Goal: Transaction & Acquisition: Purchase product/service

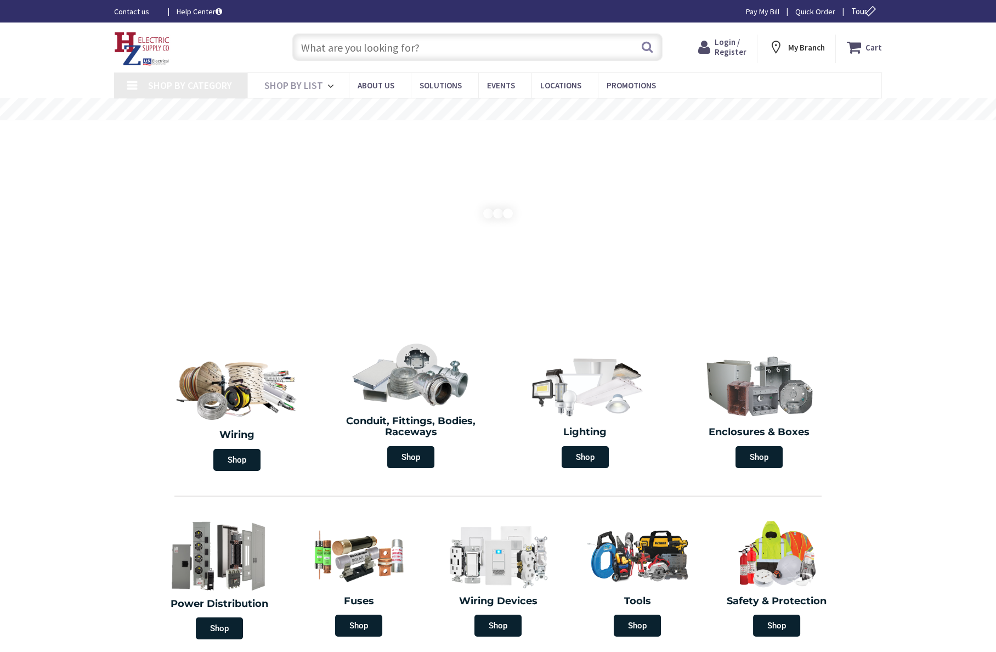
type input "[GEOGRAPHIC_DATA][PERSON_NAME], [GEOGRAPHIC_DATA]"
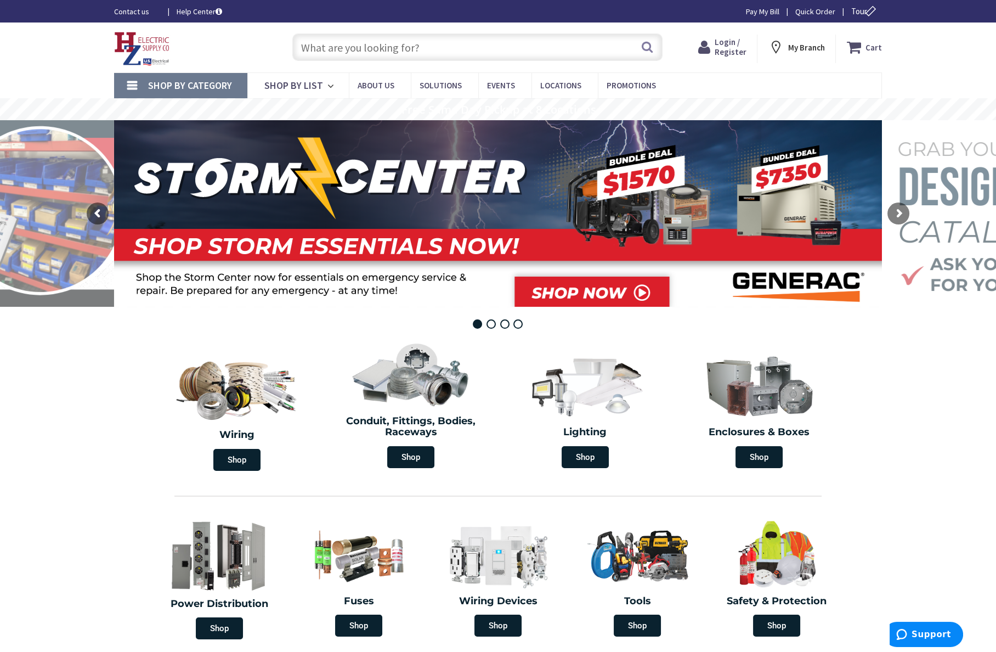
click at [727, 46] on span "Login / Register" at bounding box center [730, 47] width 32 height 20
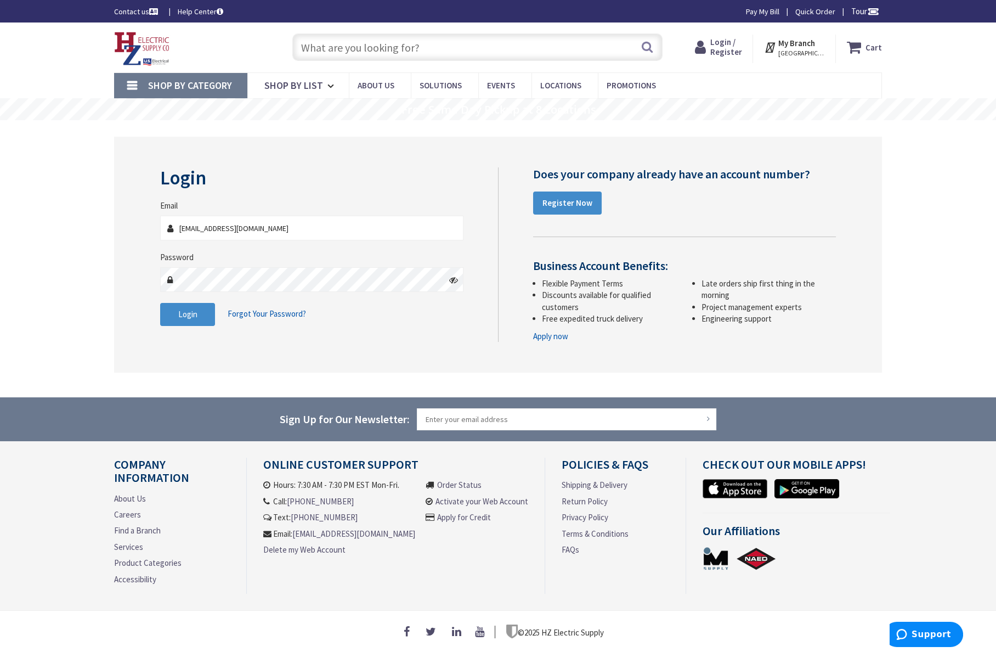
click at [167, 299] on fieldset "Email IconEstimating@comcast.net Password Login Forgot Your Password?" at bounding box center [311, 268] width 303 height 137
click at [176, 309] on button "Login" at bounding box center [187, 314] width 55 height 23
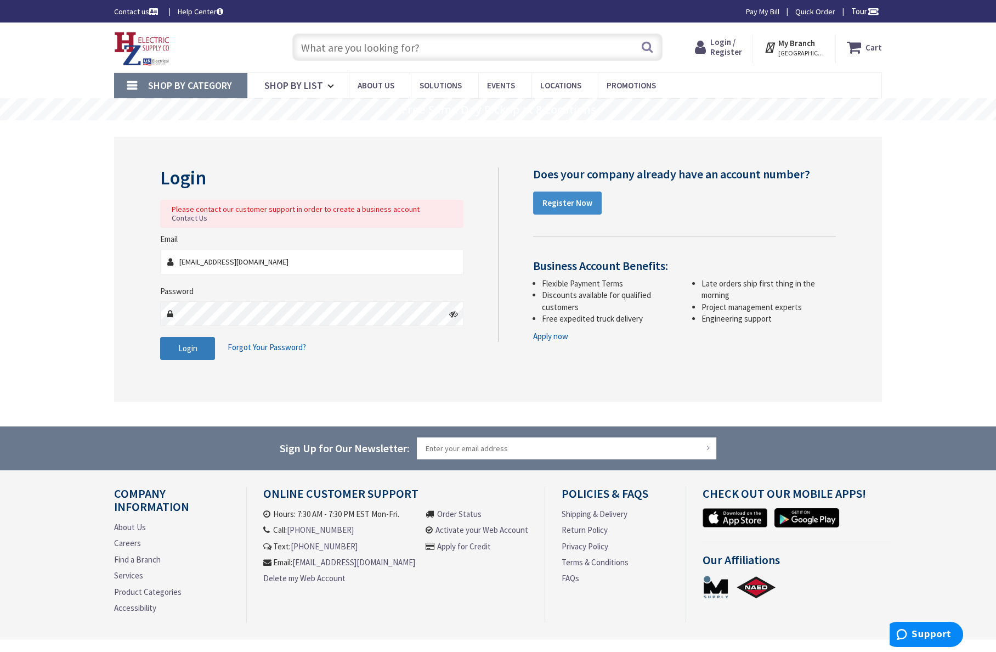
click at [200, 342] on button "Login" at bounding box center [187, 348] width 55 height 23
click at [326, 254] on input "IconEstimating@comcast.net" at bounding box center [311, 262] width 303 height 25
type input "I"
type input "[EMAIL_ADDRESS][DOMAIN_NAME]"
click at [193, 343] on span "Login" at bounding box center [187, 348] width 19 height 10
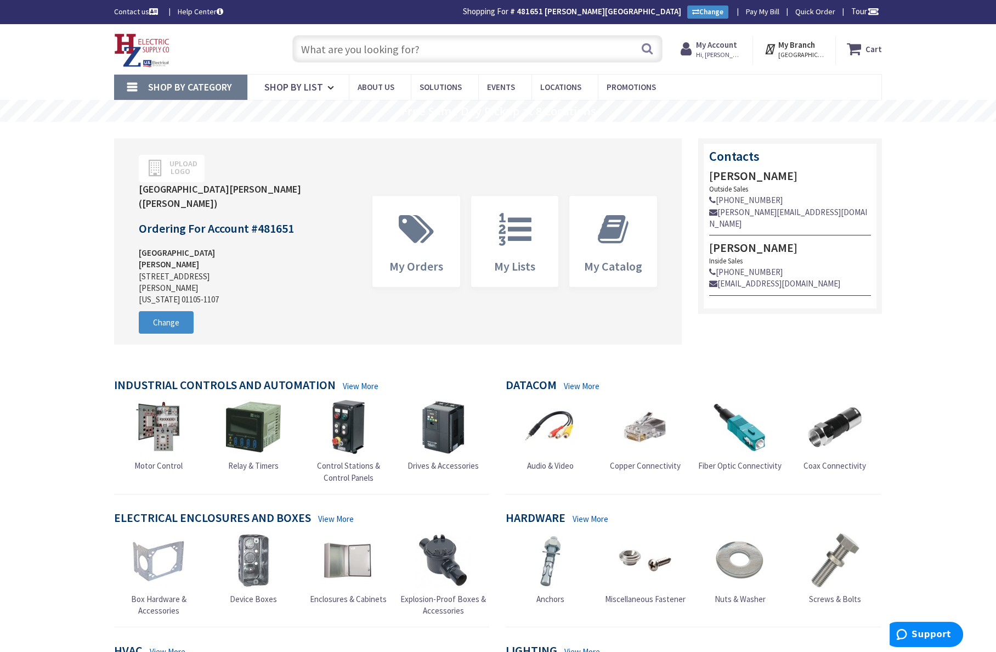
click at [386, 52] on input "text" at bounding box center [477, 48] width 370 height 27
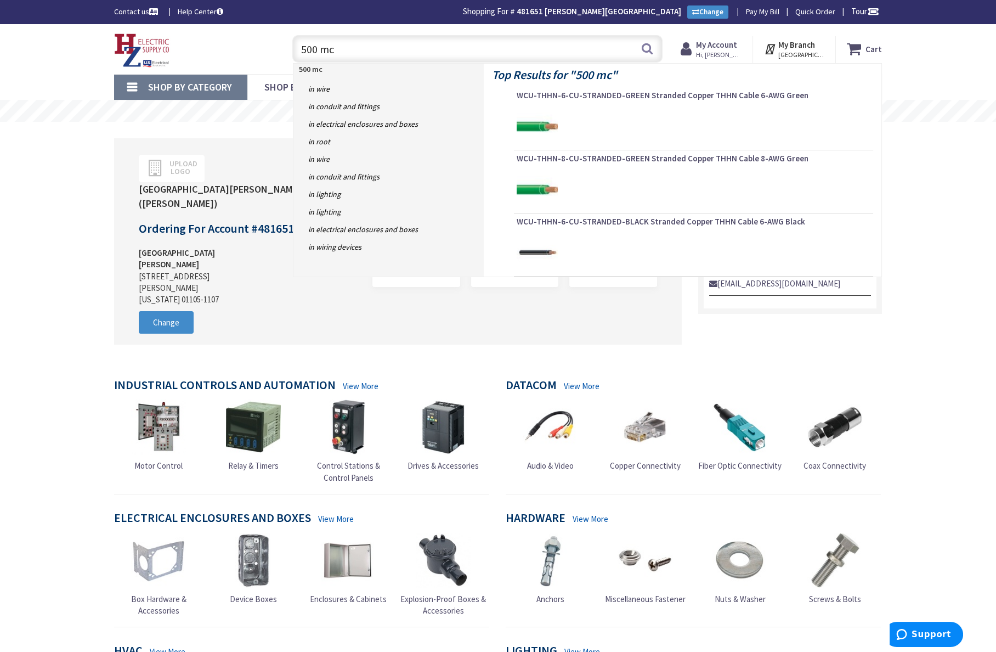
type input "500 mcm"
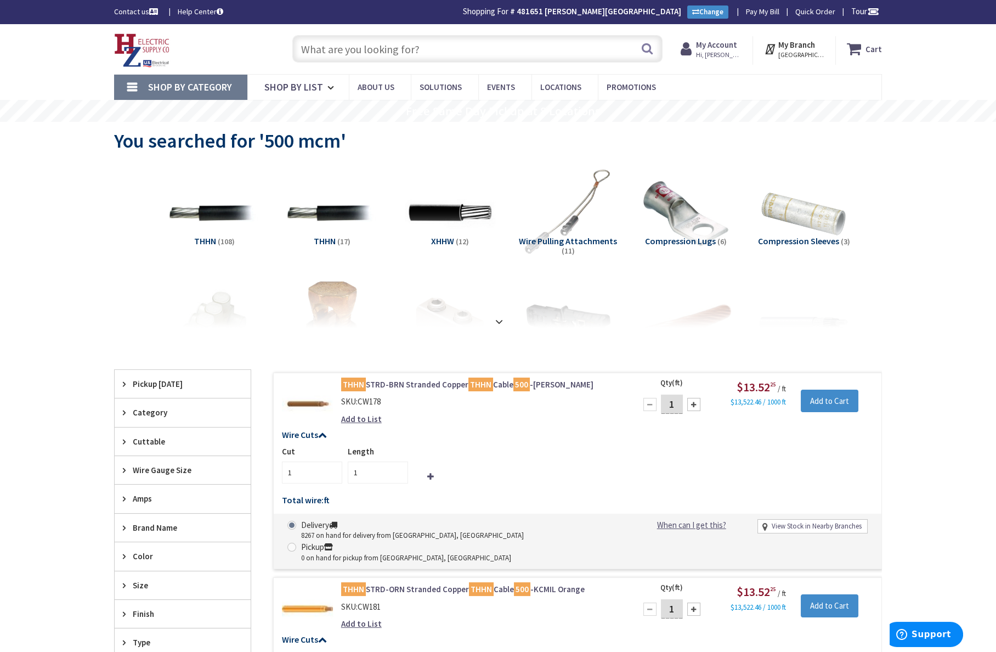
click at [340, 52] on input "text" at bounding box center [477, 48] width 370 height 27
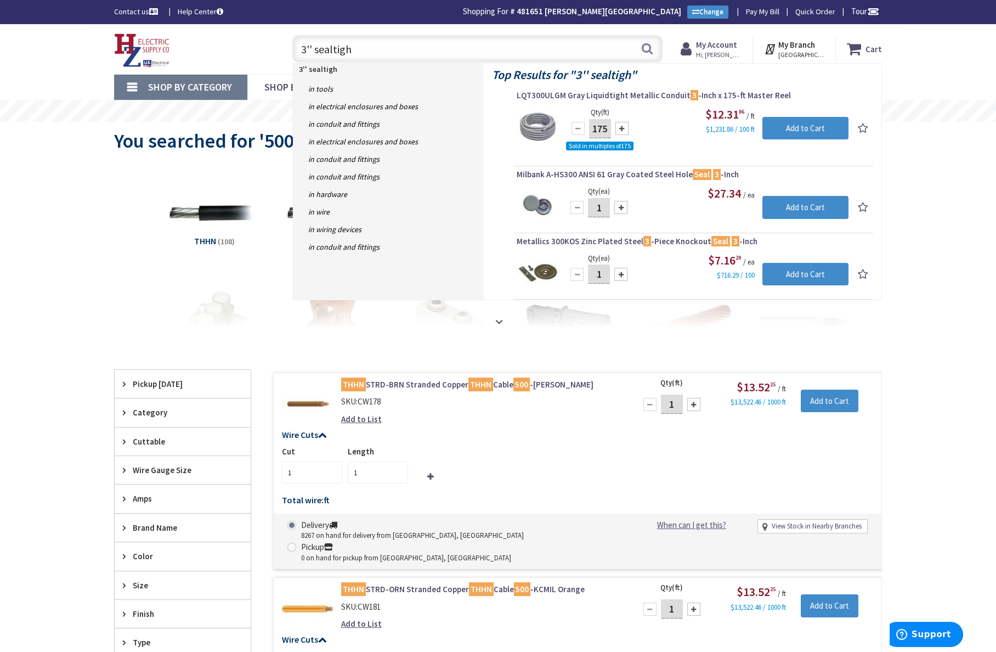
type input "3'' sealtight"
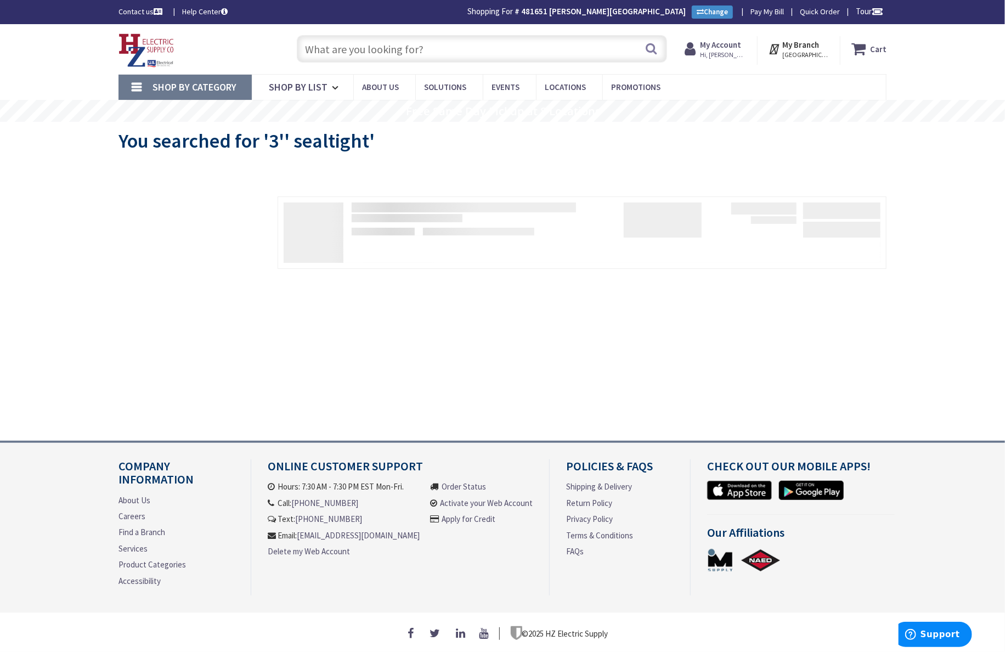
click at [399, 47] on input "text" at bounding box center [482, 48] width 370 height 27
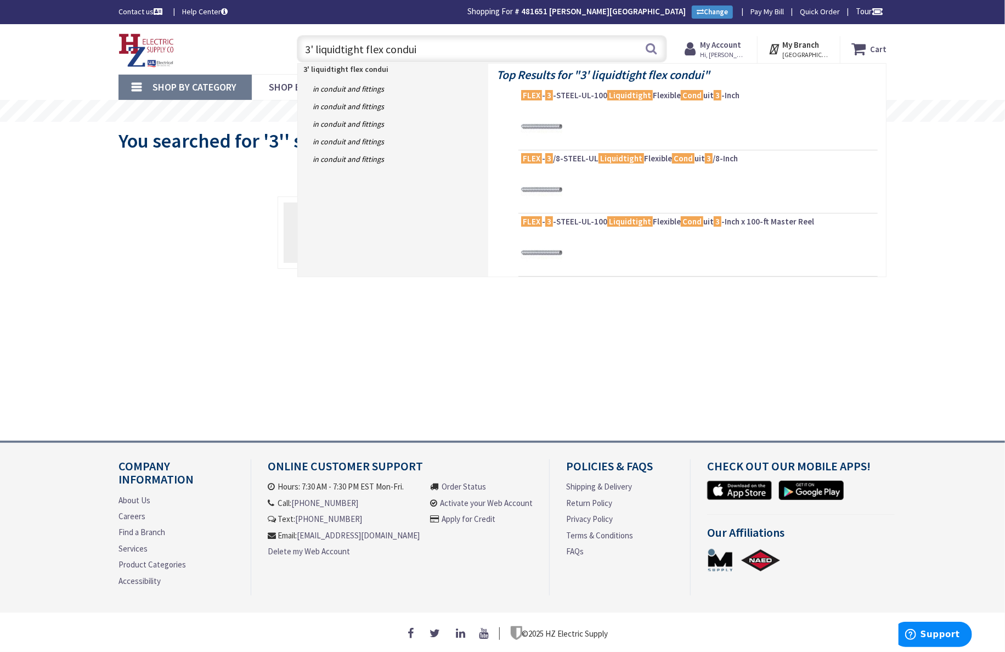
type input "3' liquidtight flex conduit"
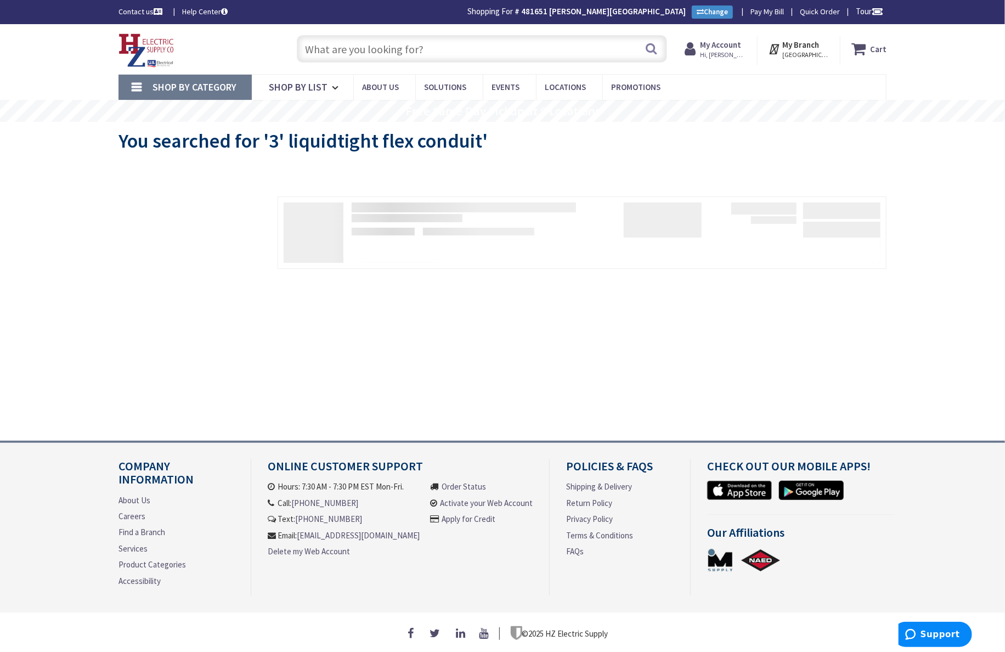
click at [140, 89] on link "Shop By Category" at bounding box center [184, 87] width 133 height 25
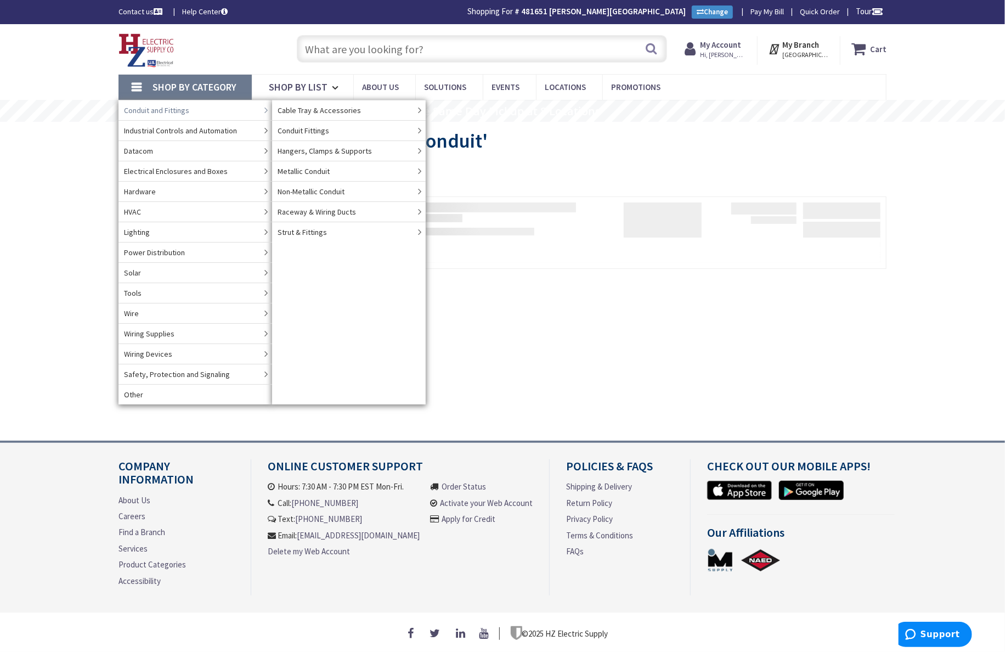
click at [199, 110] on link "Conduit and Fittings" at bounding box center [195, 110] width 154 height 20
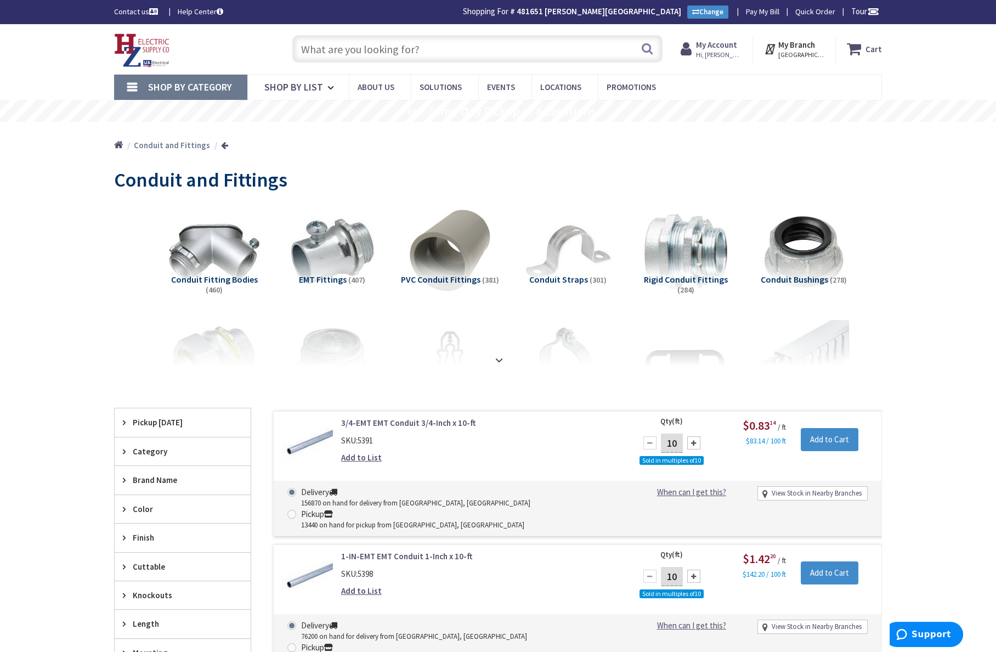
click at [130, 88] on link "Shop By Category" at bounding box center [180, 87] width 133 height 25
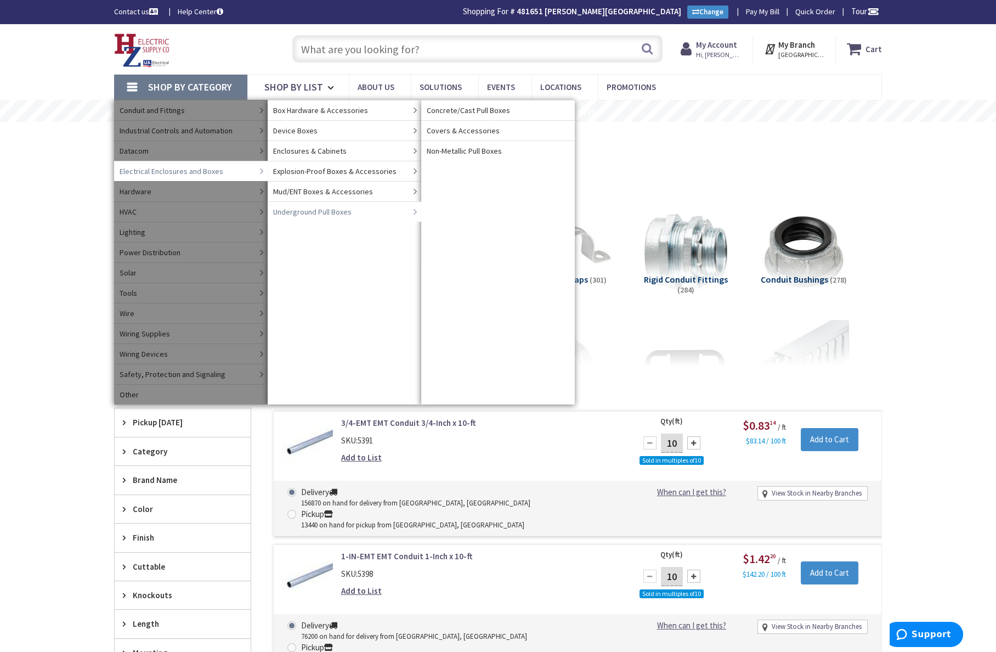
click at [323, 212] on span "Underground Pull Boxes" at bounding box center [312, 211] width 78 height 11
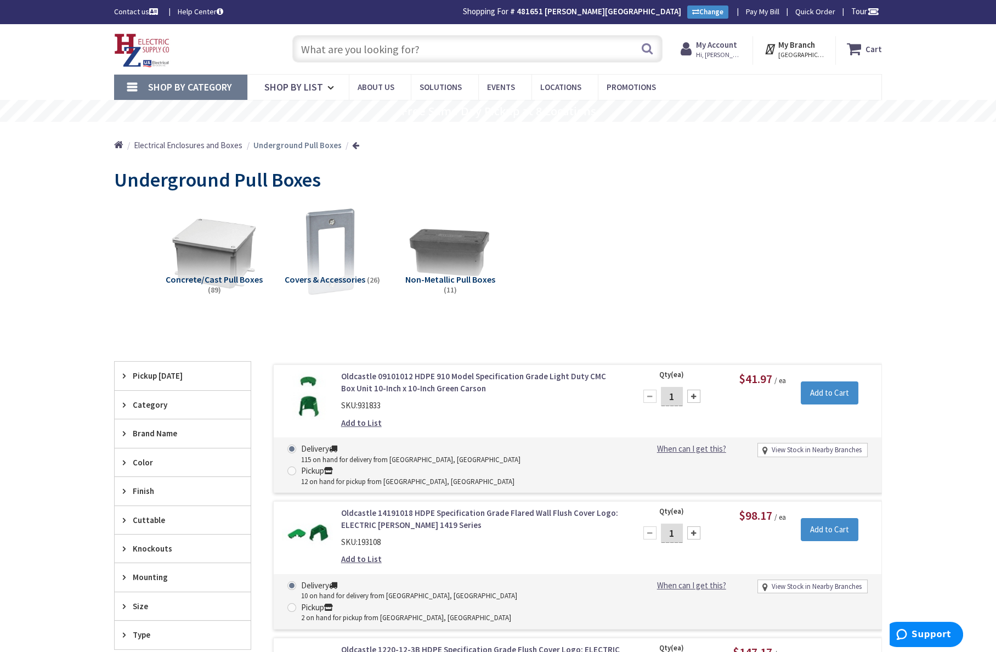
click at [440, 45] on input "text" at bounding box center [477, 48] width 370 height 27
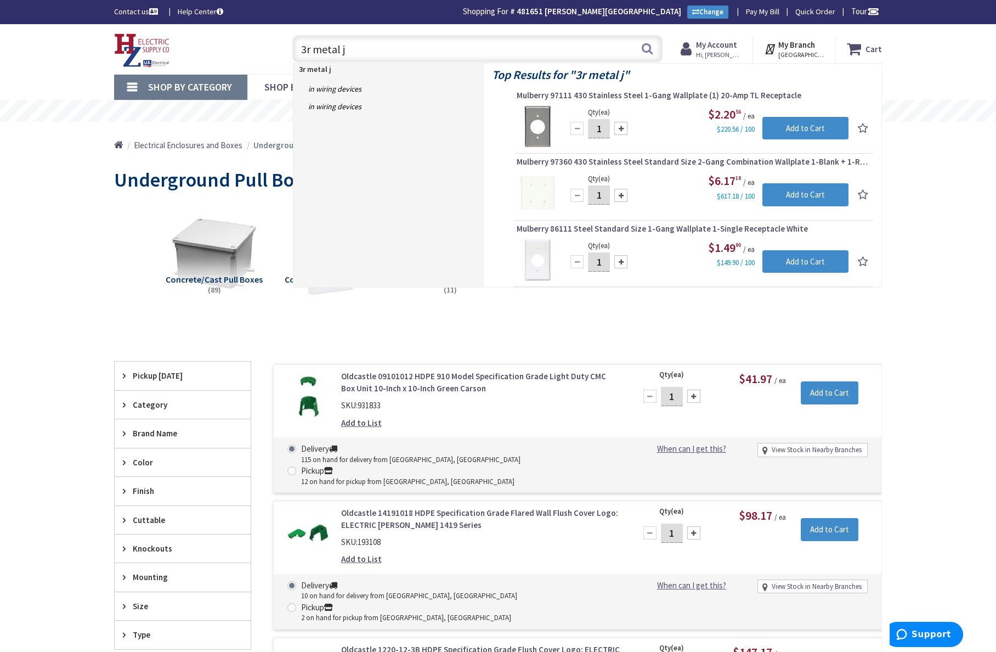
type input "3r metal jb"
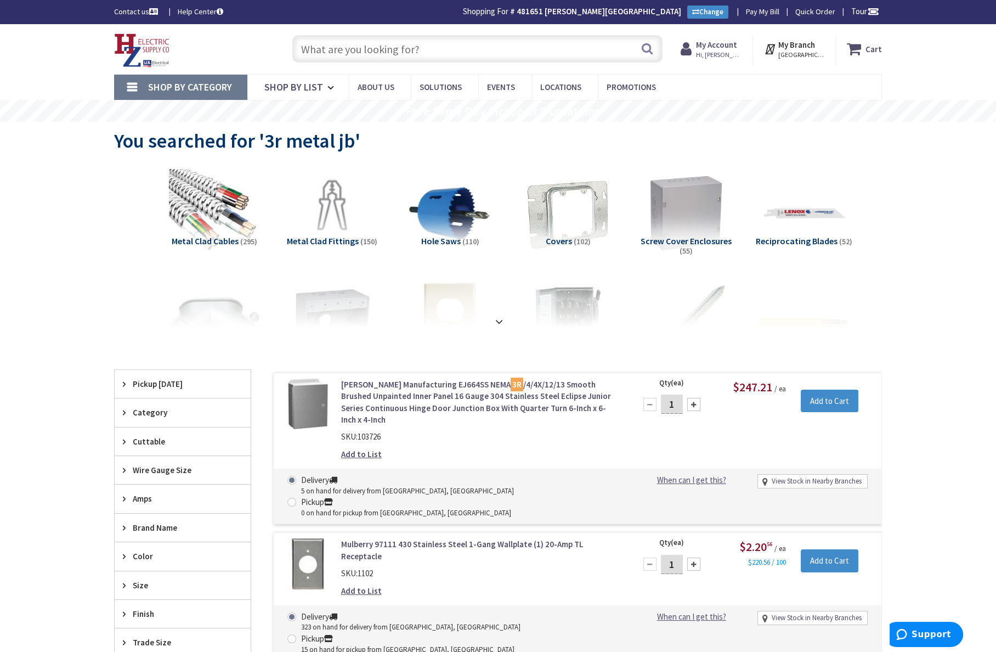
click at [362, 48] on input "text" at bounding box center [477, 48] width 370 height 27
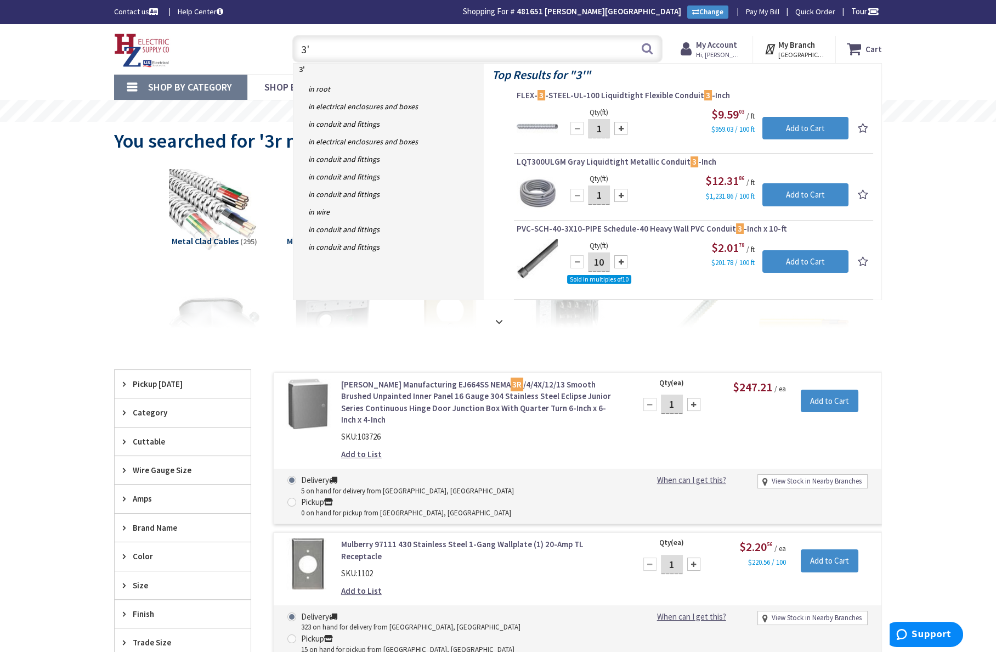
drag, startPoint x: 486, startPoint y: 48, endPoint x: 139, endPoint y: 238, distance: 395.2
click at [141, 242] on div "Metal Clad Cables (295) Metal Clad Fittings (150) Hole Saws (110) Covers (102) …" at bounding box center [498, 245] width 730 height 165
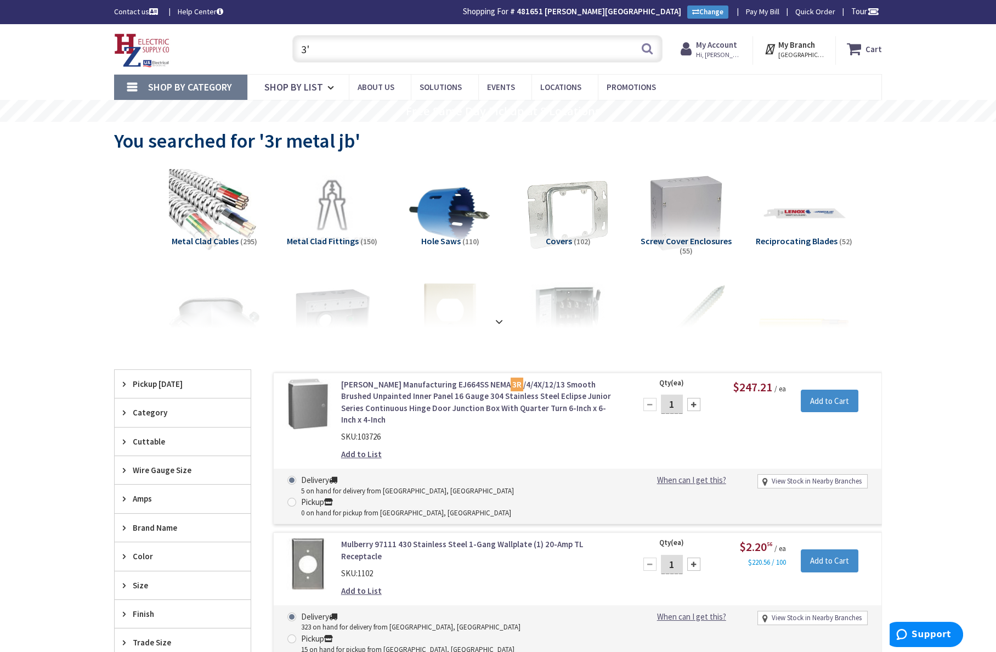
click at [318, 46] on input "3'" at bounding box center [477, 48] width 370 height 27
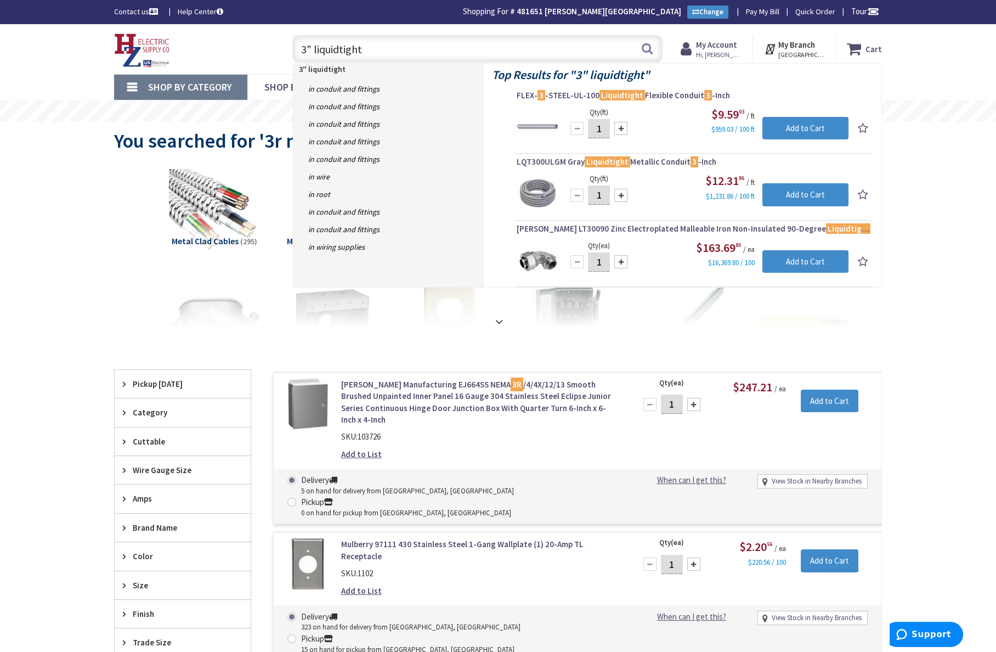
click at [340, 49] on input "3" liquidtight" at bounding box center [477, 48] width 370 height 27
type input "3" liquid tight"
click at [625, 93] on mark "Liquidtight" at bounding box center [623, 95] width 46 height 14
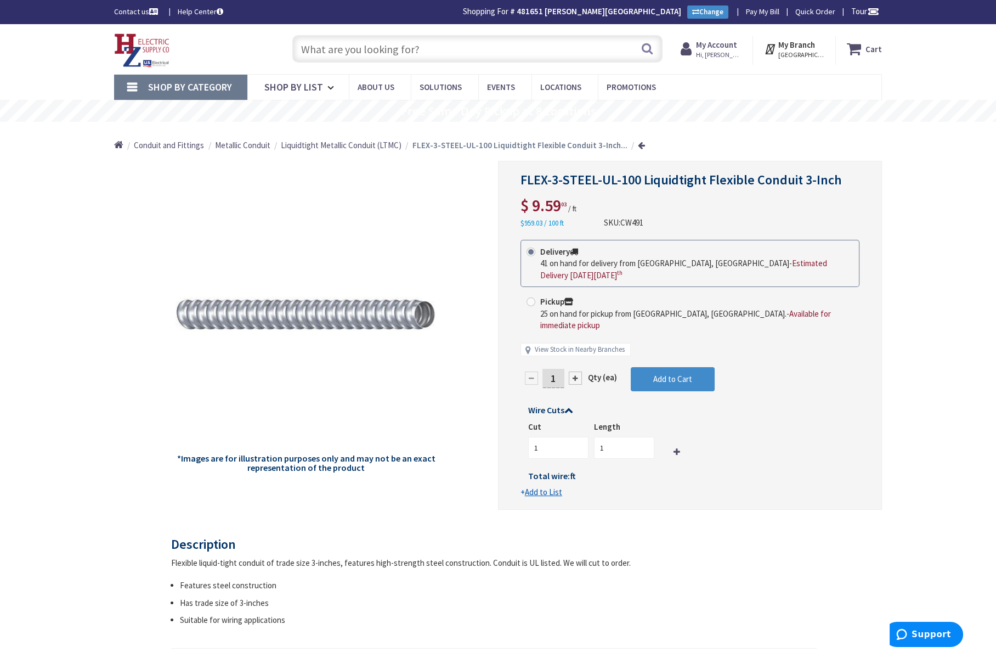
click at [452, 53] on input "text" at bounding box center [477, 48] width 370 height 27
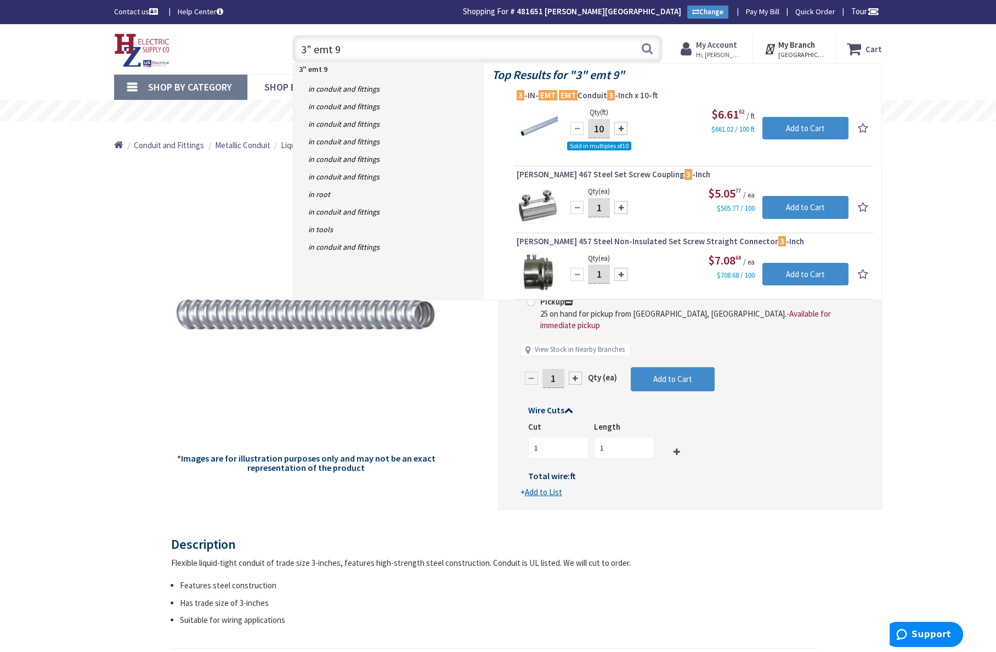
type input "3" emt 90"
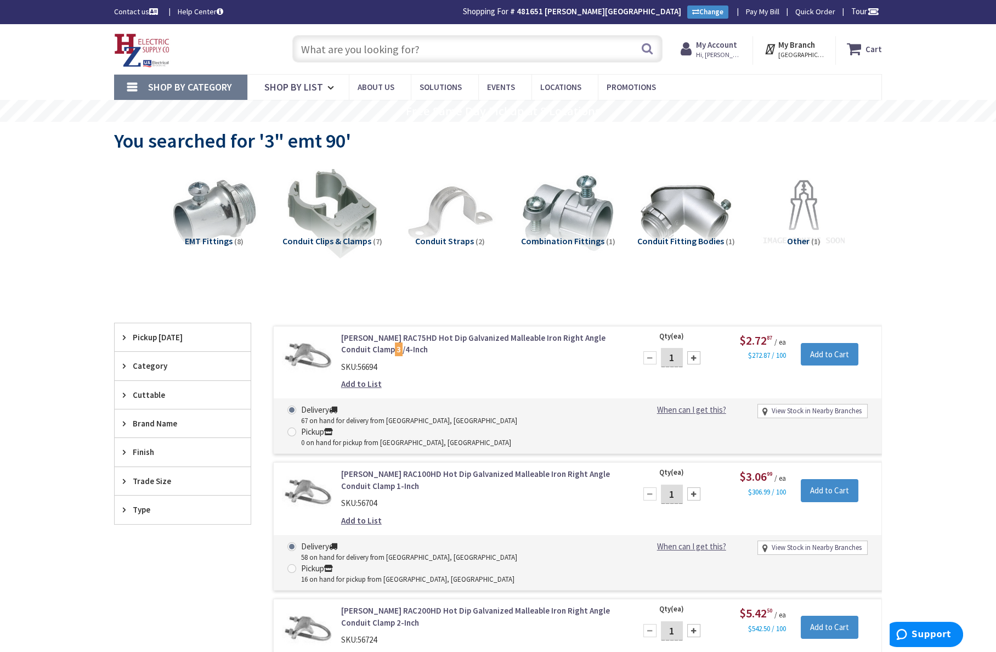
click at [402, 54] on input "text" at bounding box center [477, 48] width 370 height 27
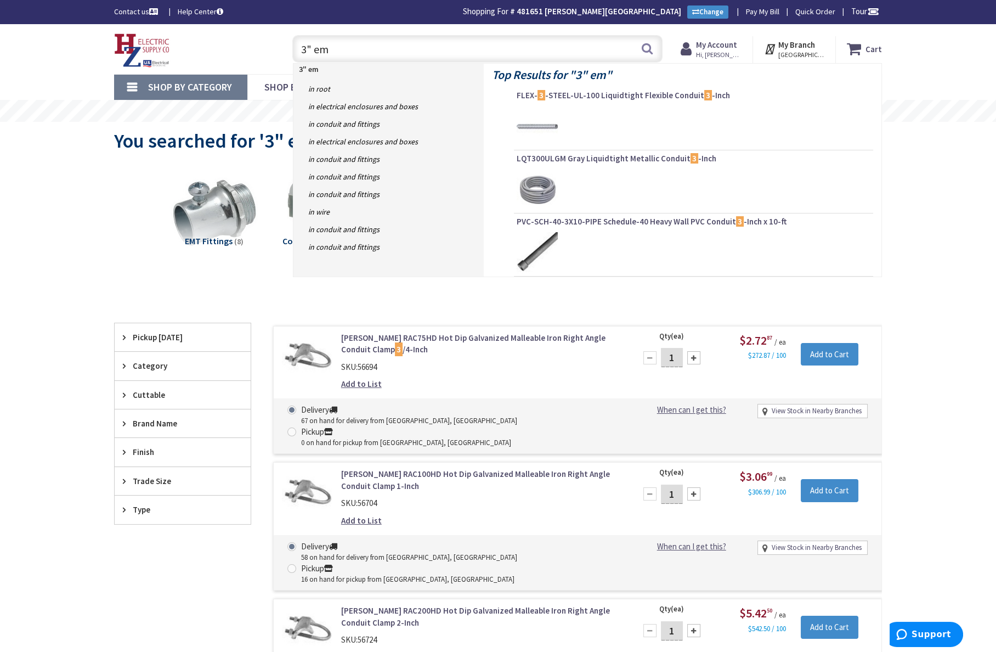
type input "3" emt"
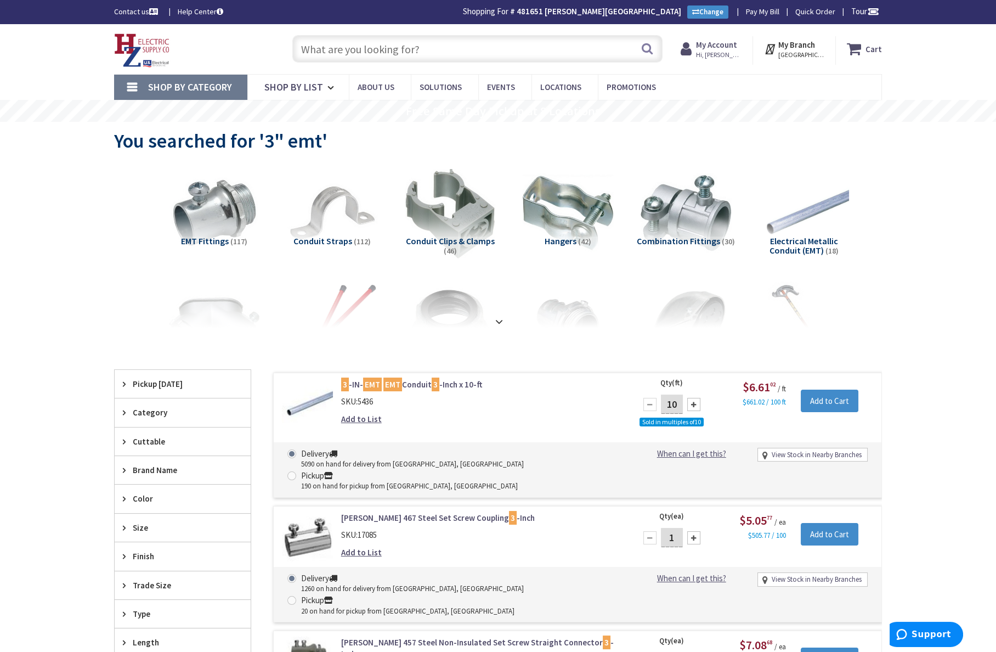
click at [385, 50] on input "text" at bounding box center [477, 48] width 370 height 27
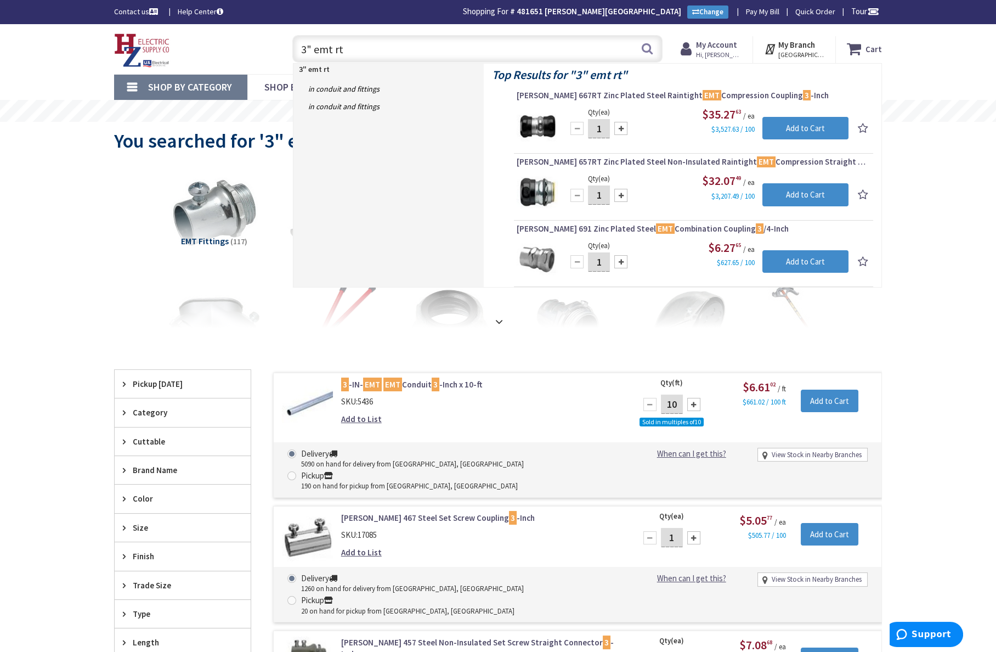
click at [930, 329] on div "Skip to Content Toggle Nav 3" emt rt 3" emt rt Search Cart My Cart Close" at bounding box center [498, 636] width 996 height 1224
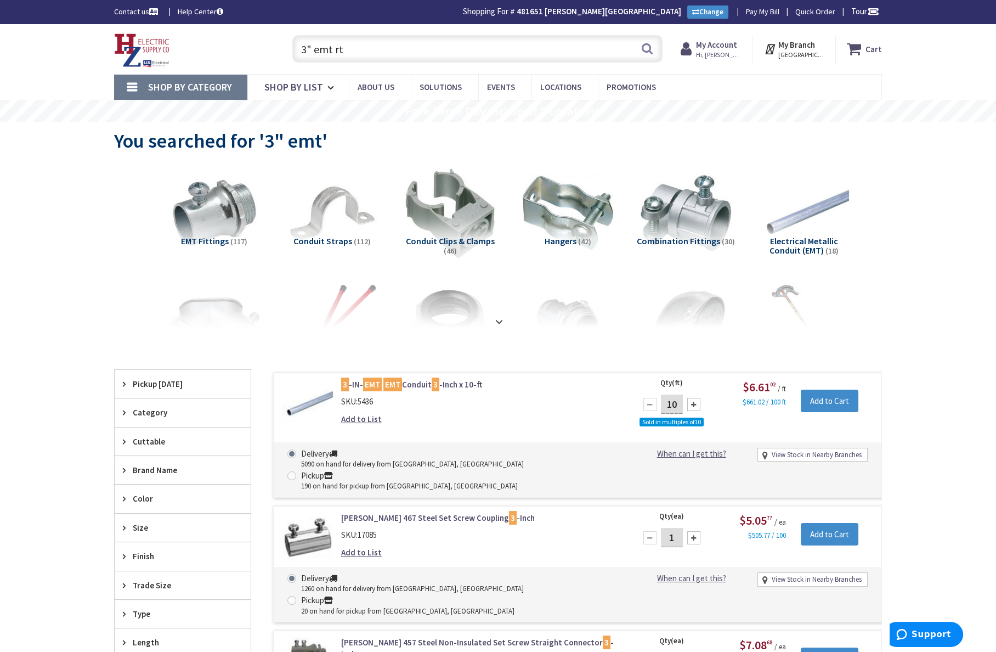
click at [354, 50] on input "3" emt rt" at bounding box center [477, 48] width 370 height 27
type input "3"
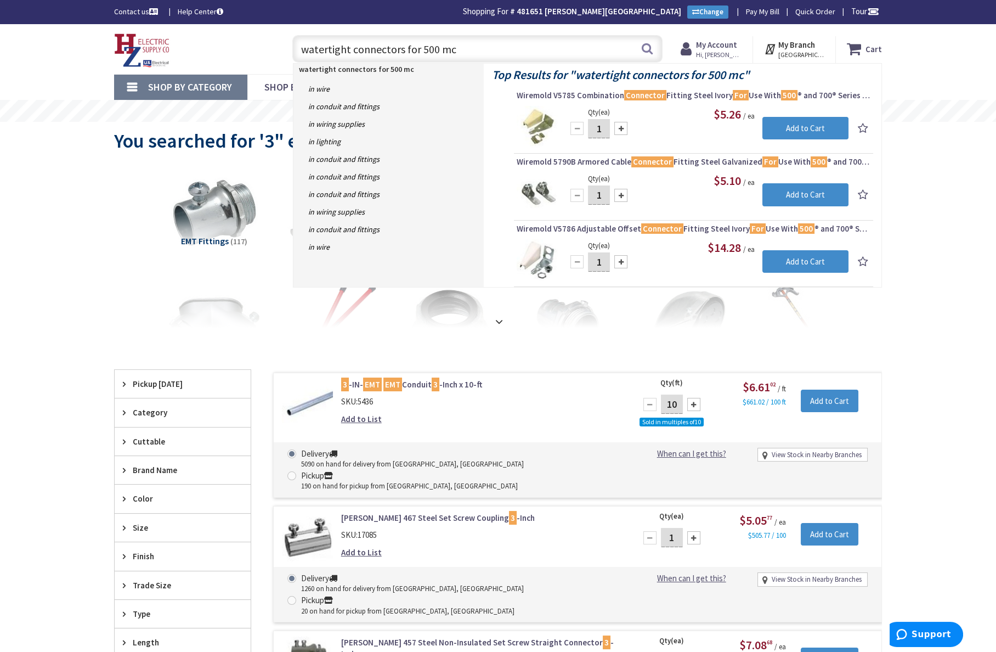
type input "watertight connectors for 500 mcm"
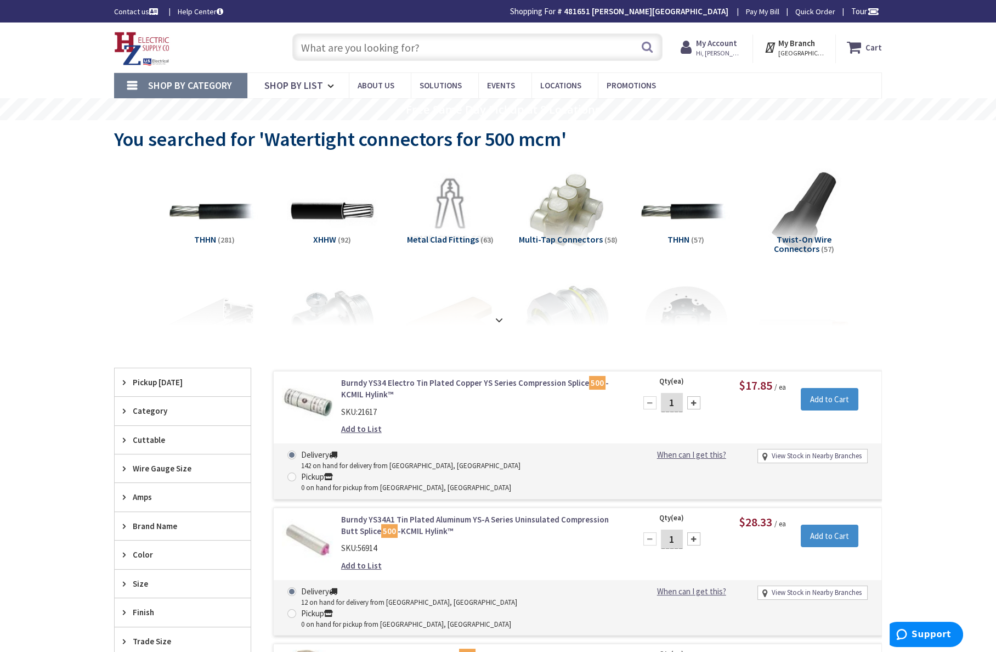
click at [570, 212] on img at bounding box center [567, 211] width 99 height 99
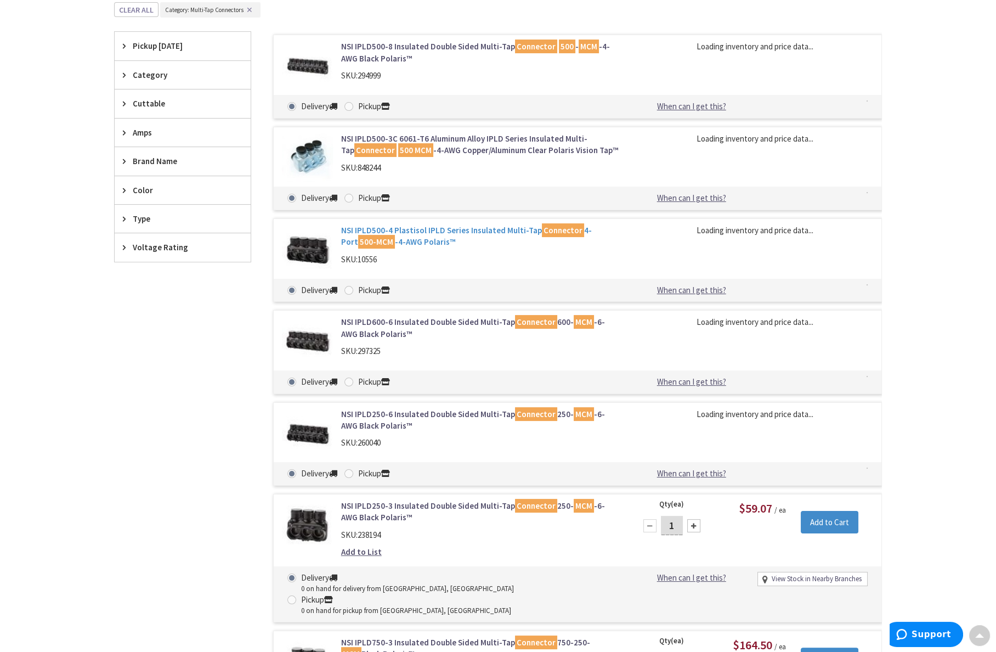
scroll to position [348, 0]
